Goal: Task Accomplishment & Management: Use online tool/utility

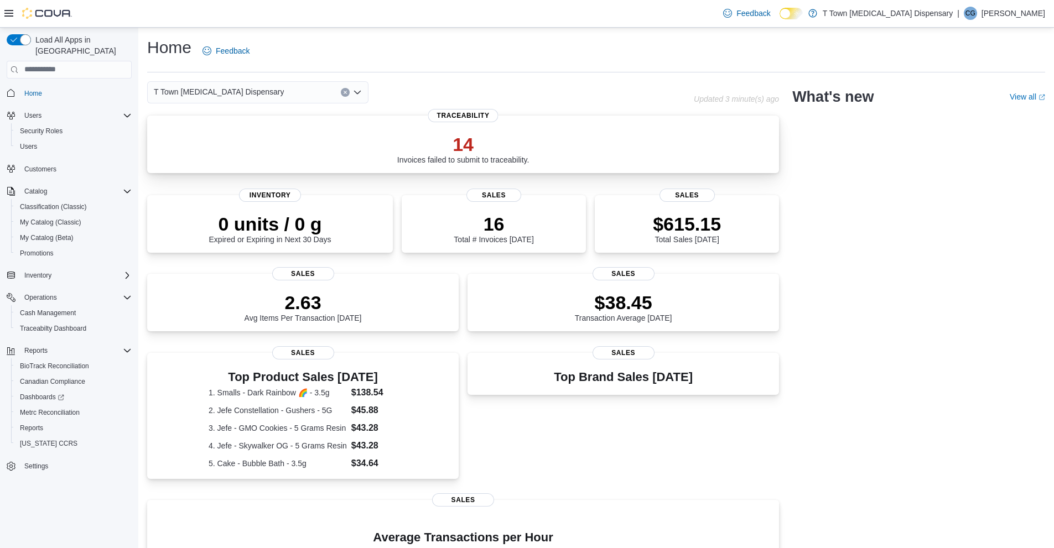
click at [492, 165] on div "14 Invoices failed to submit to traceability. Traceability" at bounding box center [463, 145] width 632 height 58
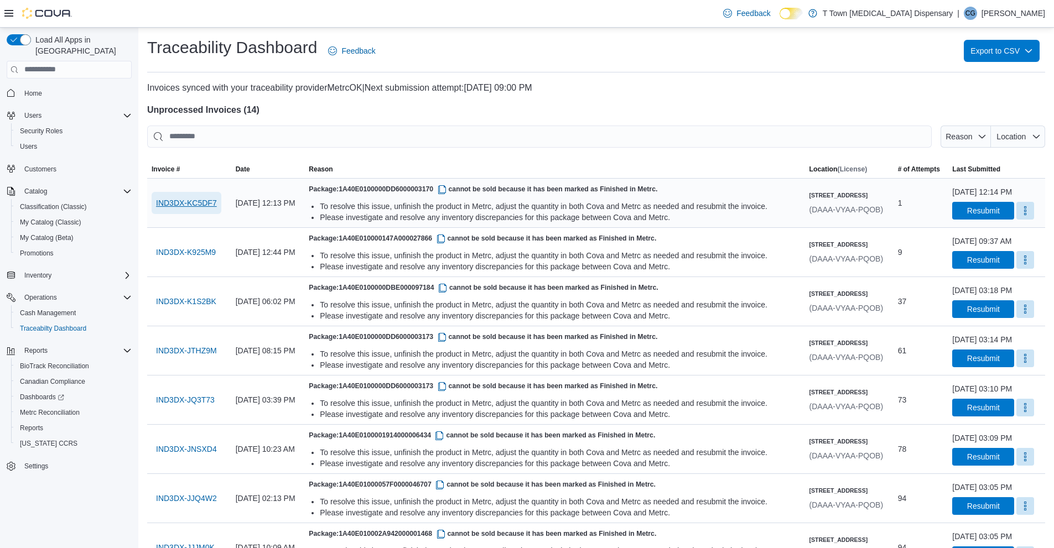
click at [180, 208] on span "IND3DX-KC5DF7" at bounding box center [186, 203] width 61 height 11
click at [37, 424] on span "Reports" at bounding box center [31, 428] width 23 height 9
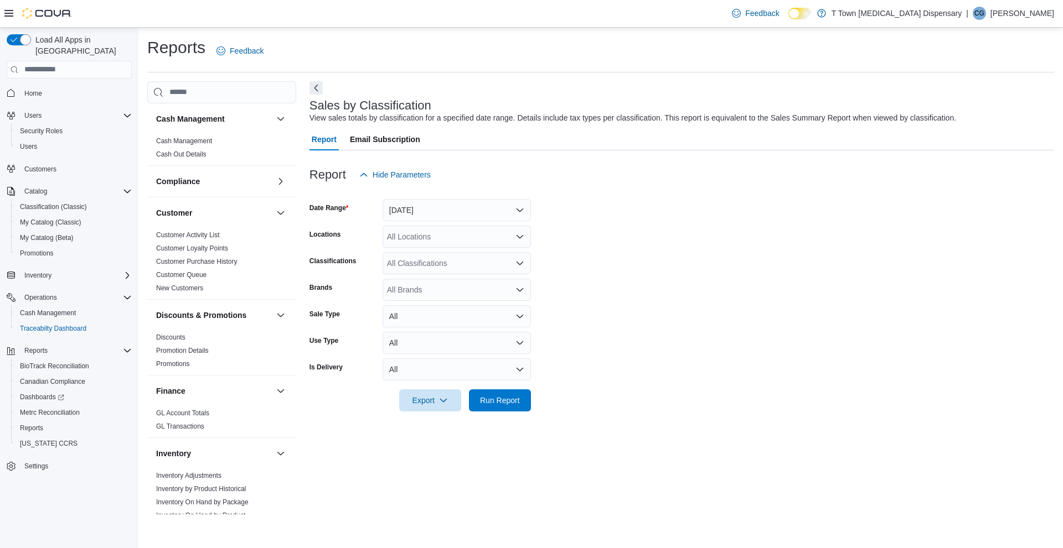
click at [395, 193] on div at bounding box center [681, 192] width 744 height 13
click at [446, 210] on button "Yesterday" at bounding box center [456, 210] width 148 height 22
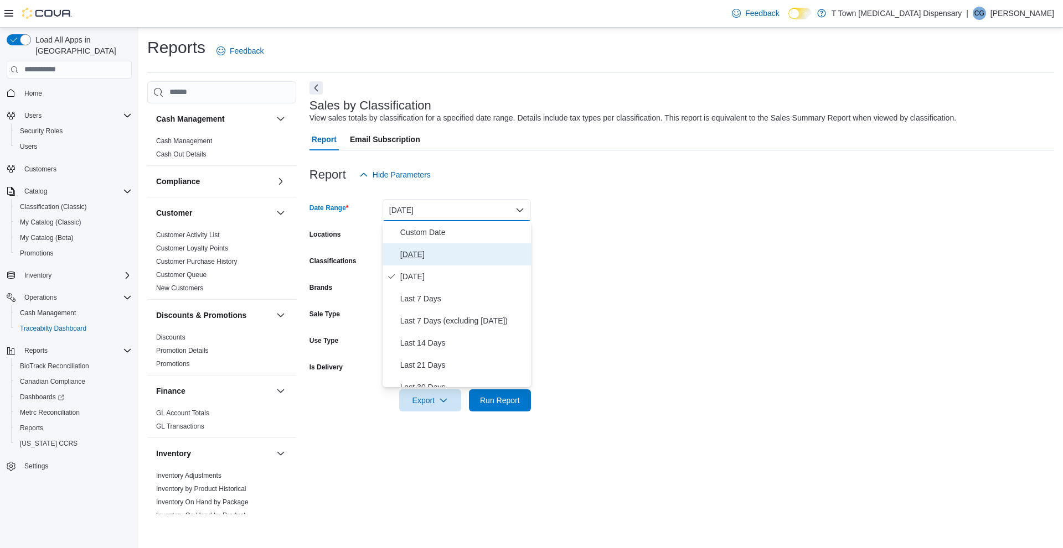
click at [429, 251] on span "Today" at bounding box center [463, 254] width 126 height 13
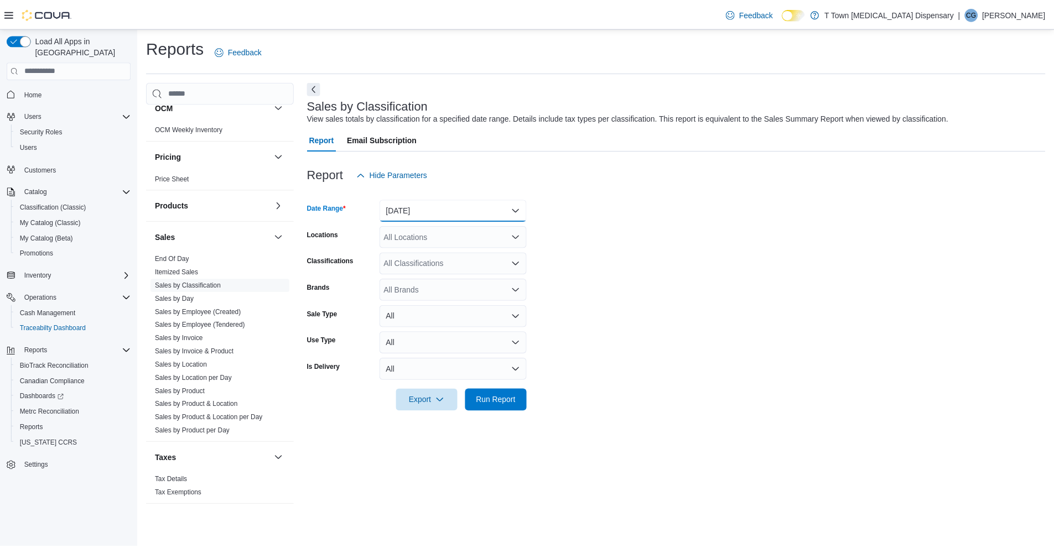
scroll to position [643, 0]
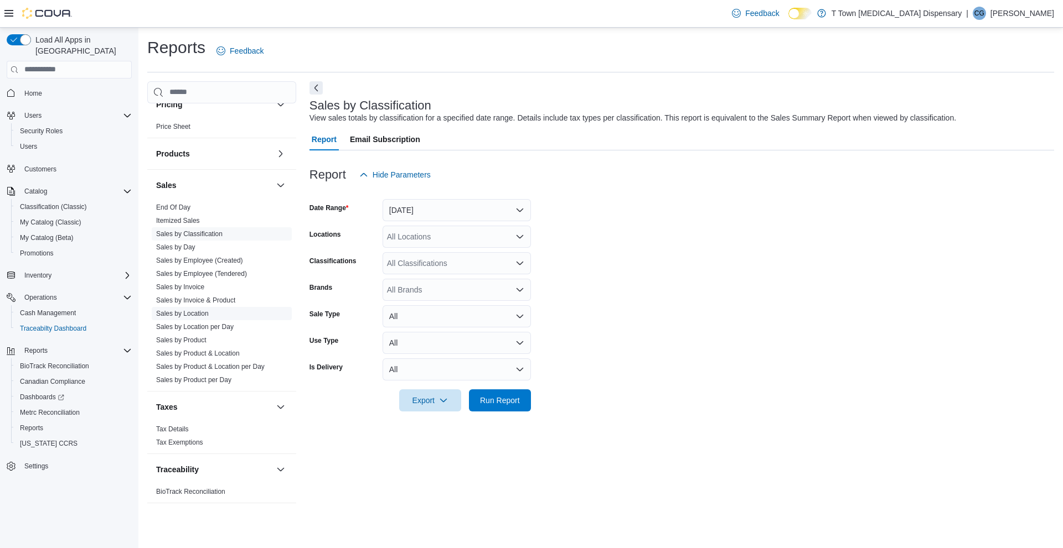
click at [195, 315] on link "Sales by Location" at bounding box center [182, 314] width 53 height 8
click at [506, 400] on span "Run Report" at bounding box center [500, 400] width 40 height 11
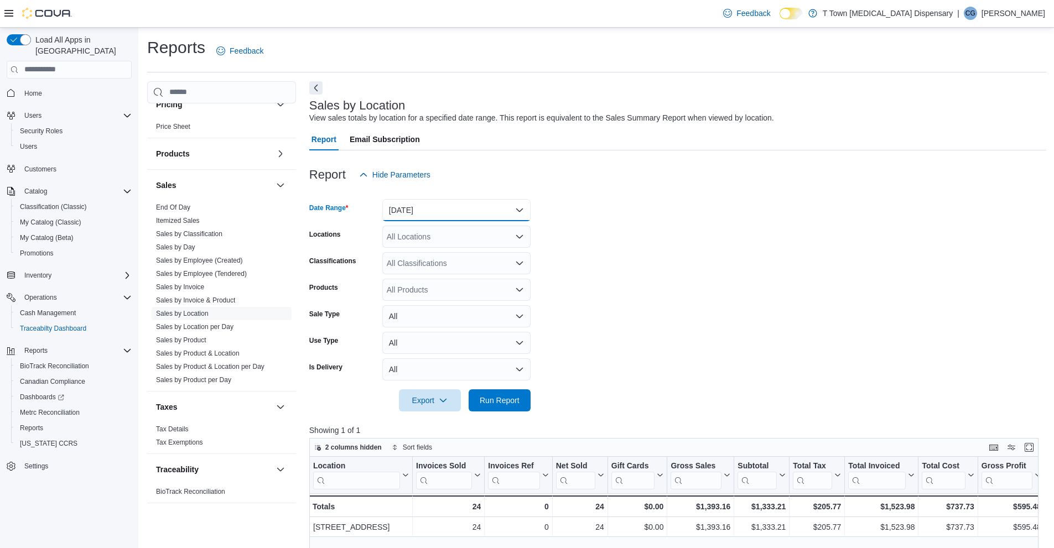
drag, startPoint x: 444, startPoint y: 205, endPoint x: 441, endPoint y: 213, distance: 8.8
click at [444, 205] on button "Yesterday" at bounding box center [456, 210] width 148 height 22
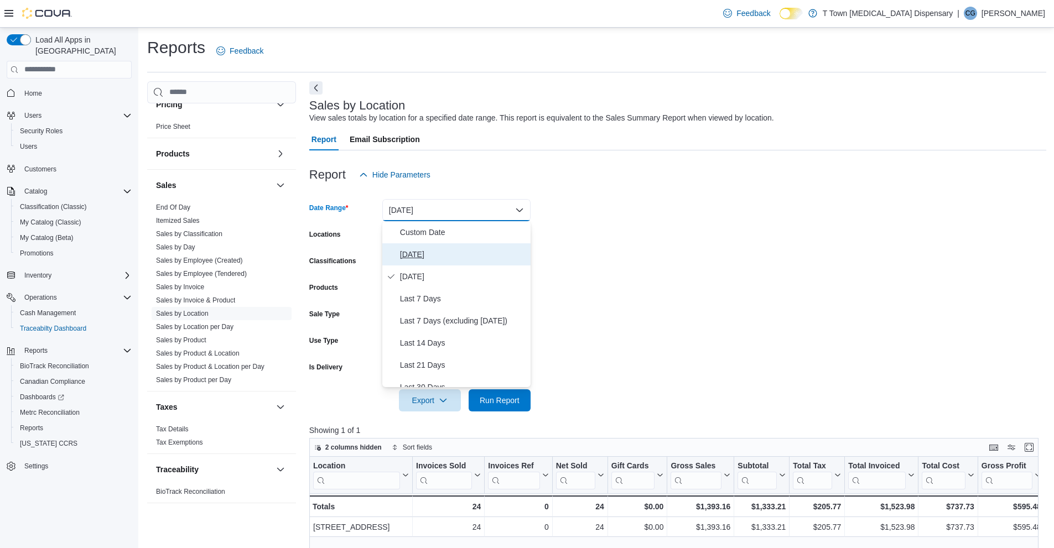
click at [446, 261] on span "Today" at bounding box center [463, 254] width 126 height 13
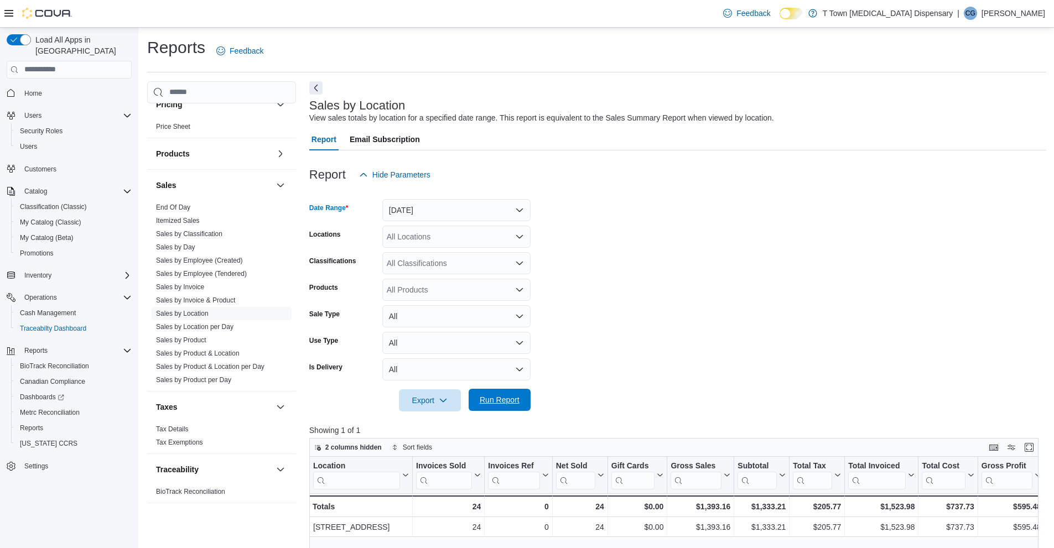
click at [482, 399] on span "Run Report" at bounding box center [500, 400] width 40 height 11
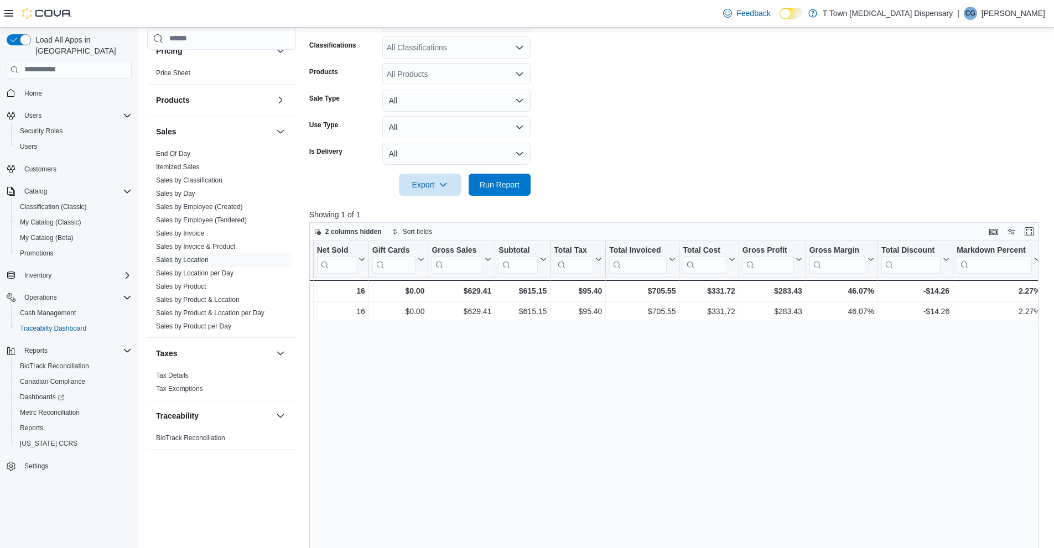
scroll to position [337, 0]
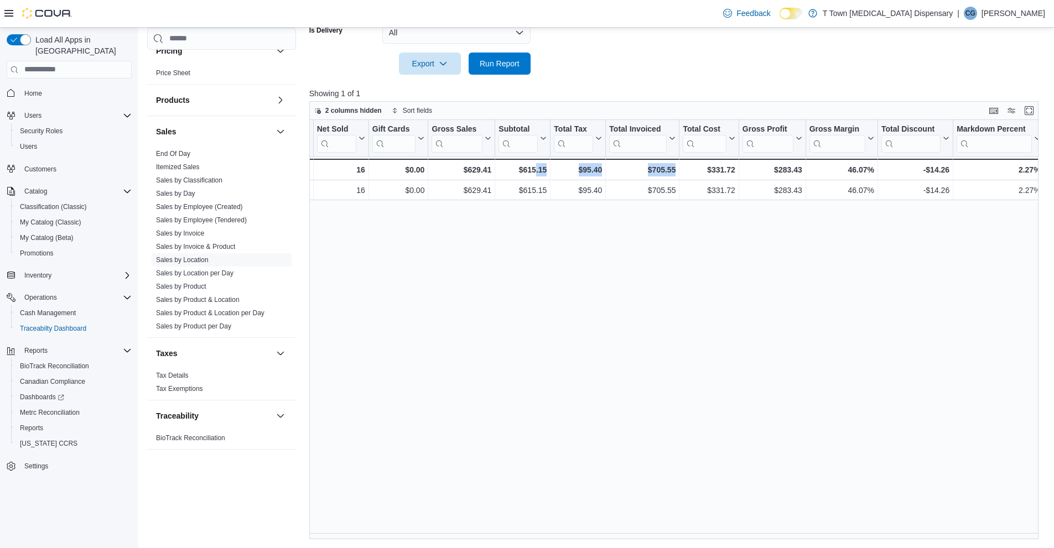
drag, startPoint x: 536, startPoint y: 534, endPoint x: 691, endPoint y: 526, distance: 155.2
click at [691, 526] on div "Location Click to view column header actions Invoices Sold Click to view column…" at bounding box center [677, 330] width 737 height 420
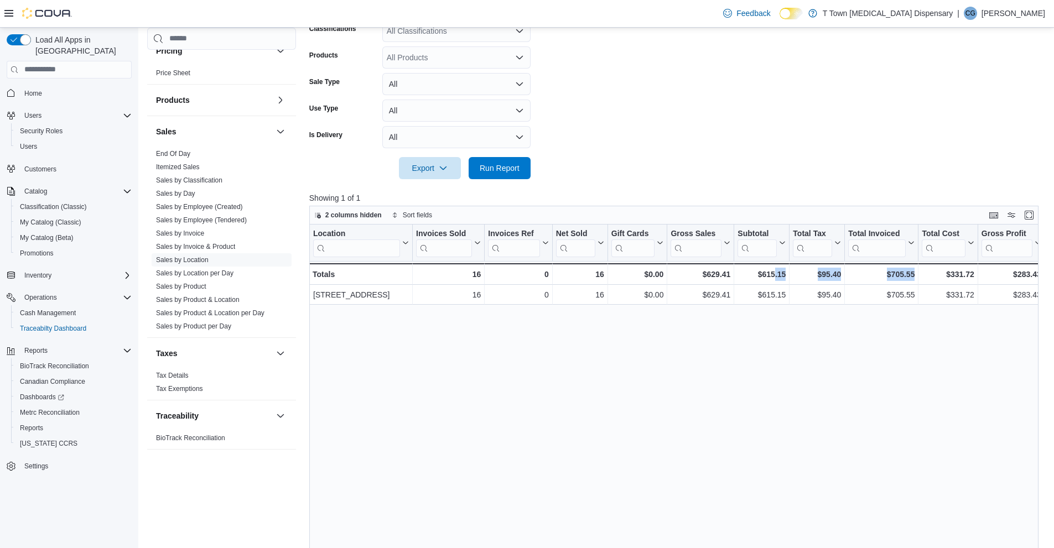
scroll to position [60, 0]
